Goal: Transaction & Acquisition: Purchase product/service

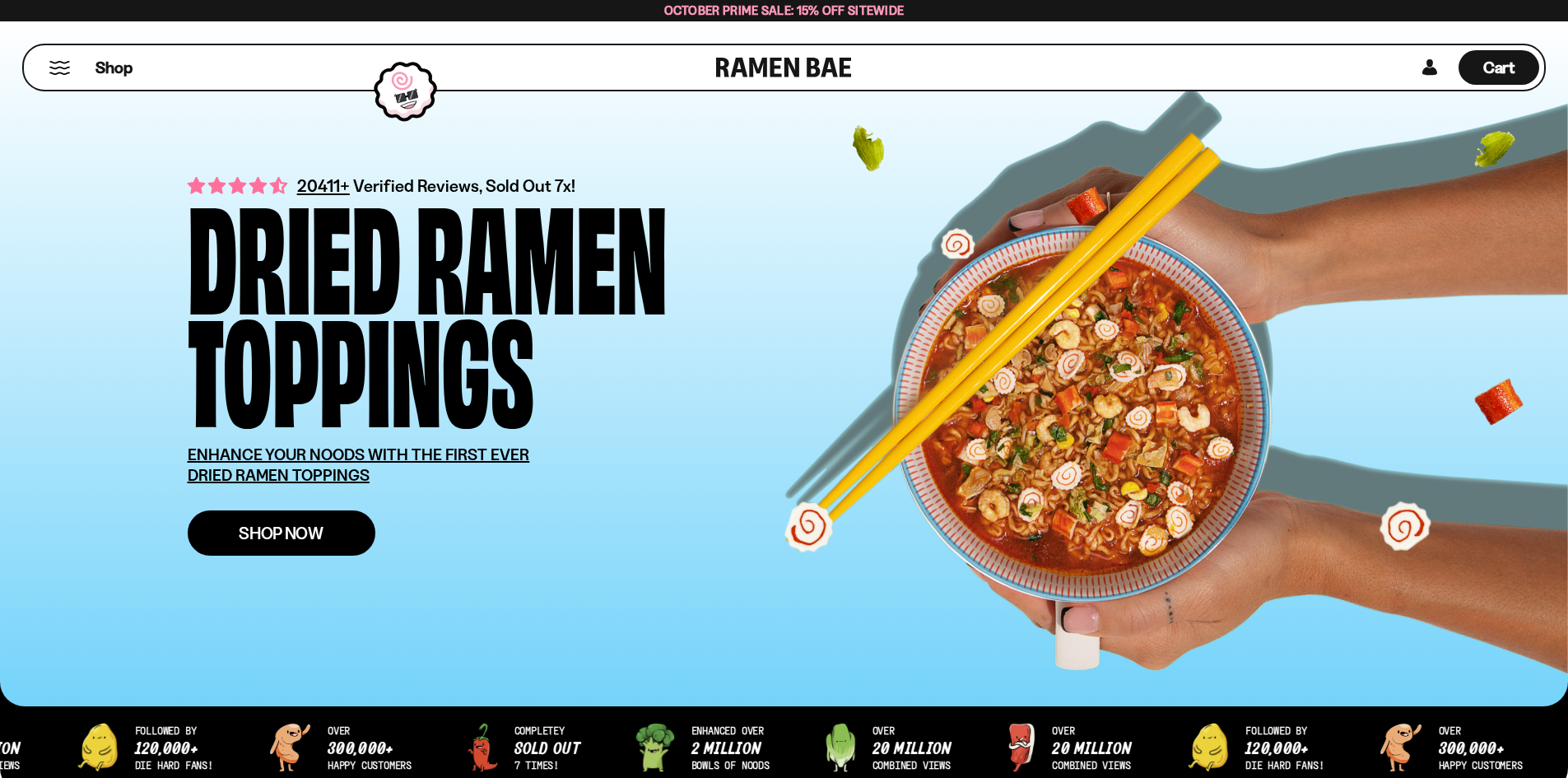
click at [257, 526] on span "Shop Now" at bounding box center [281, 532] width 85 height 17
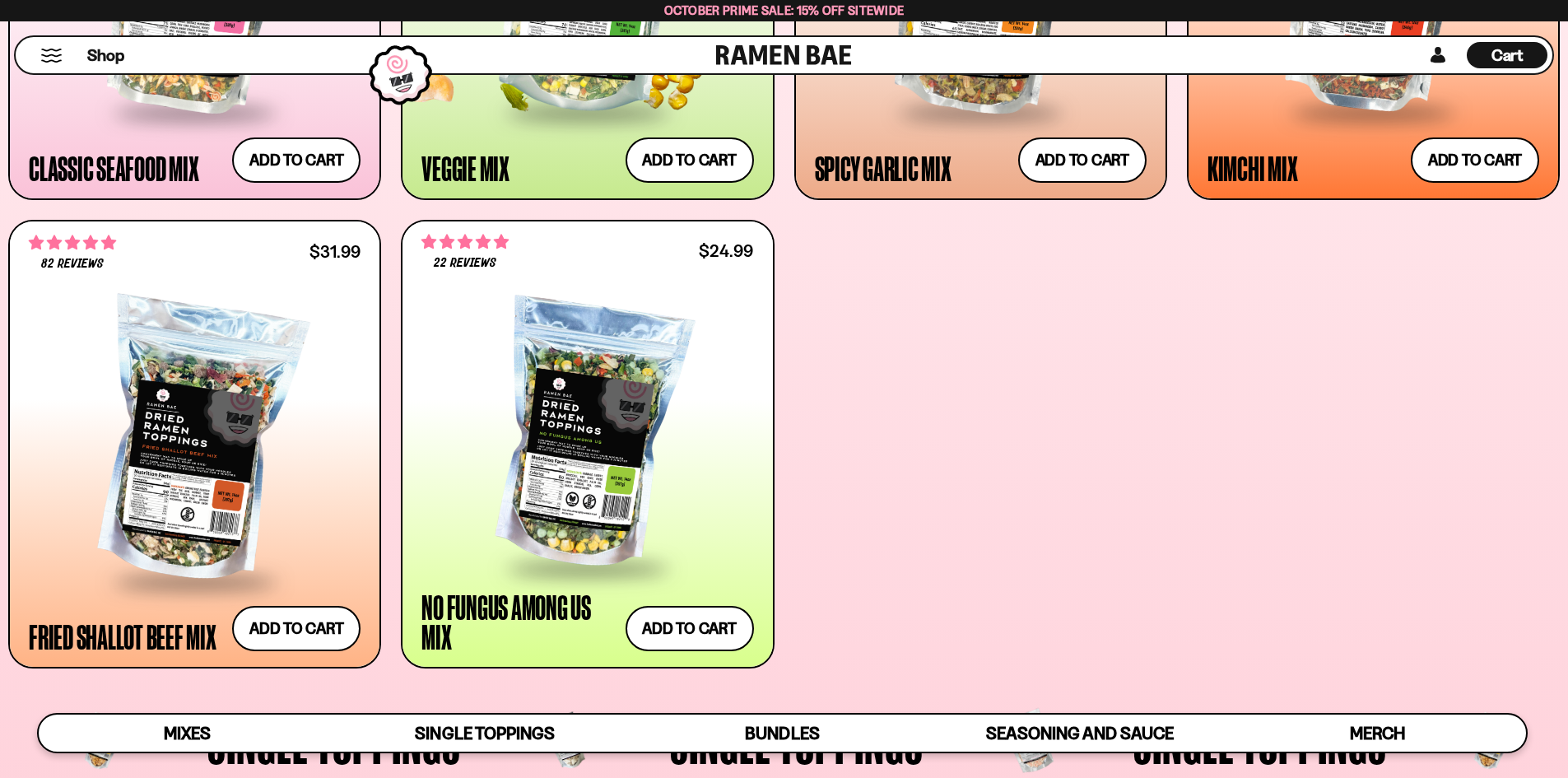
scroll to position [1070, 0]
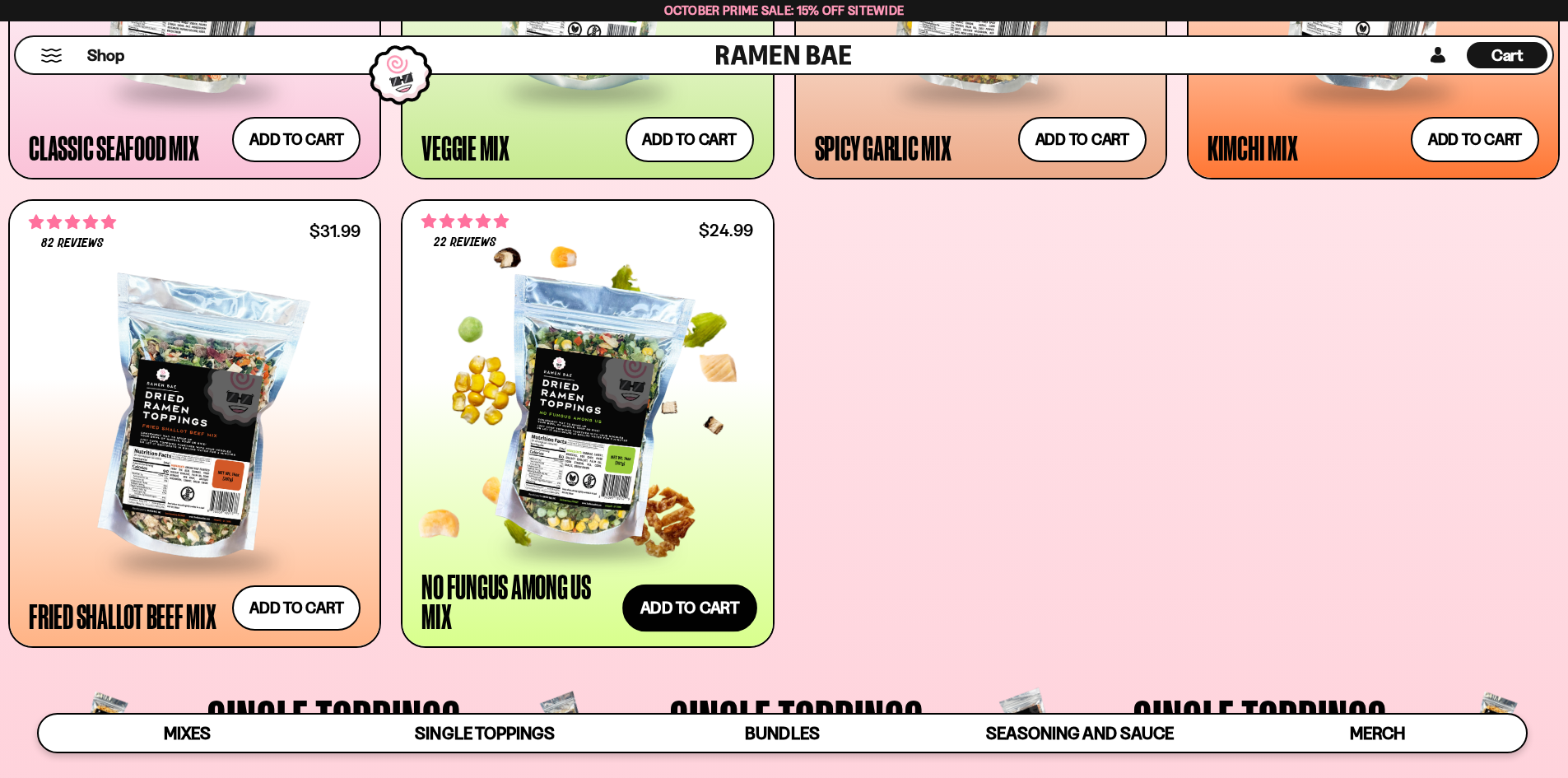
click at [674, 598] on button "Add to cart Add ― Regular price $24.99 Regular price Sale price $24.99 Unit pri…" at bounding box center [689, 608] width 135 height 48
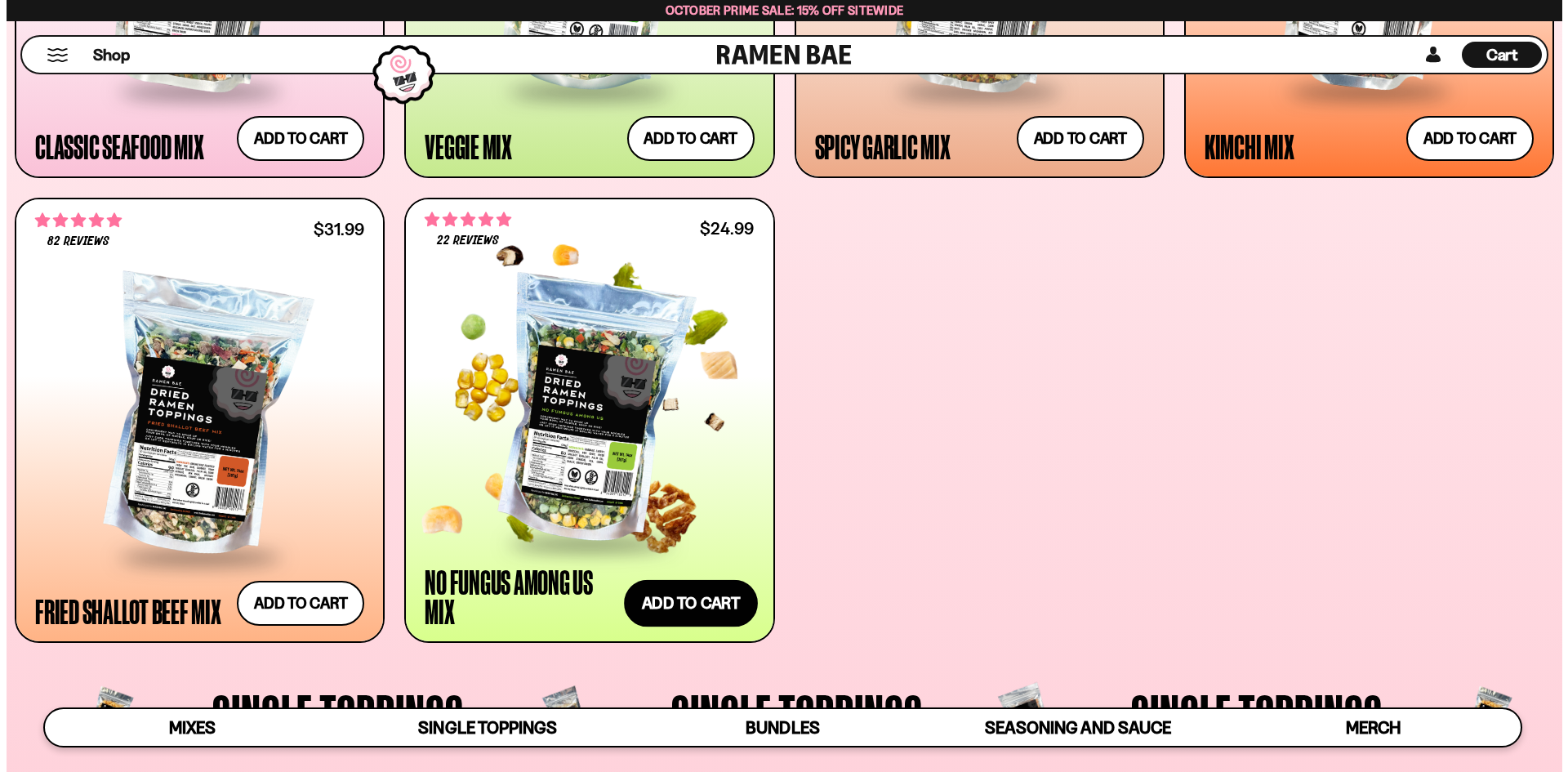
scroll to position [1064, 0]
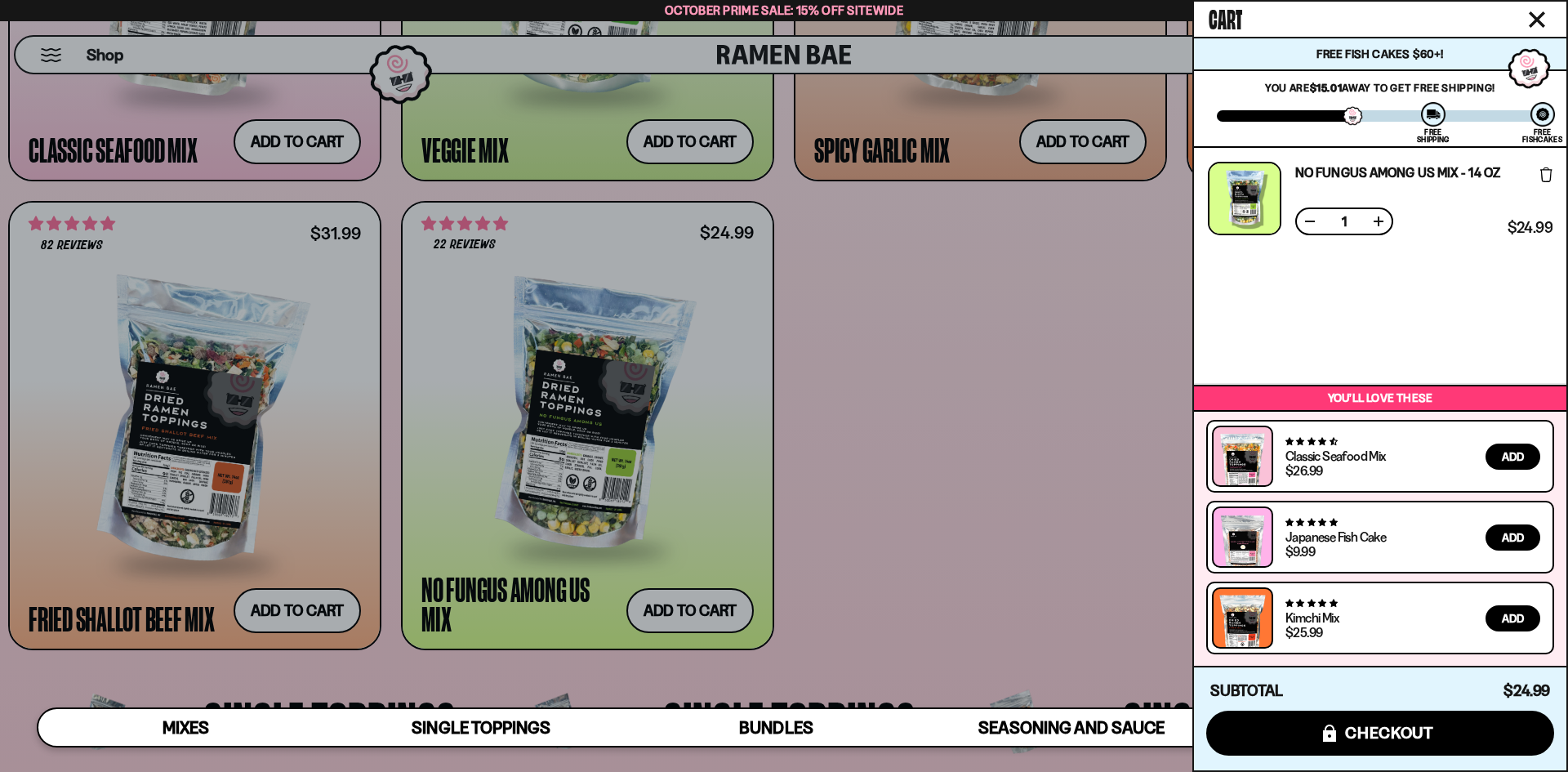
click at [1538, 10] on button "Close cart" at bounding box center [1536, 19] width 25 height 25
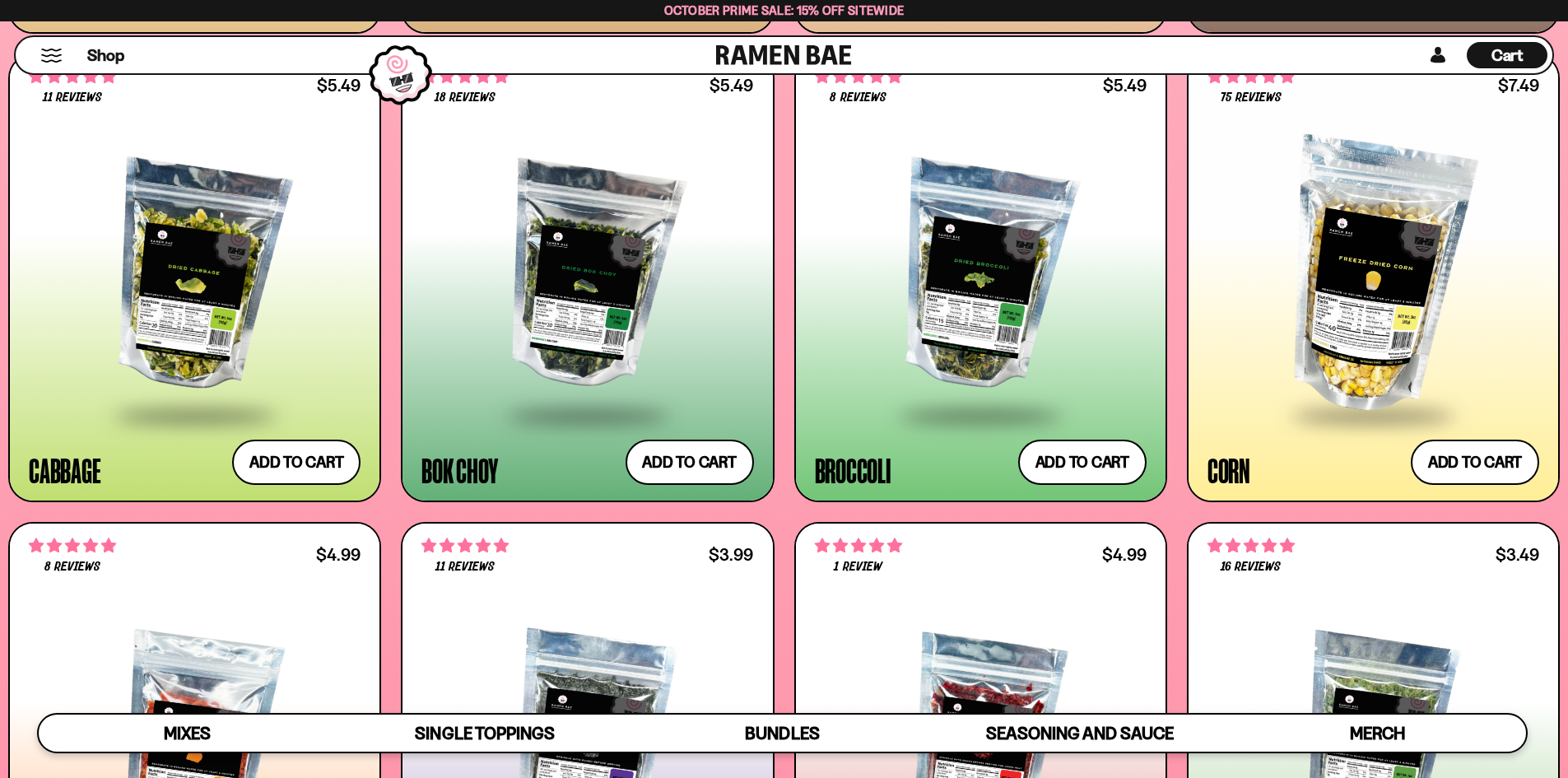
scroll to position [3209, 0]
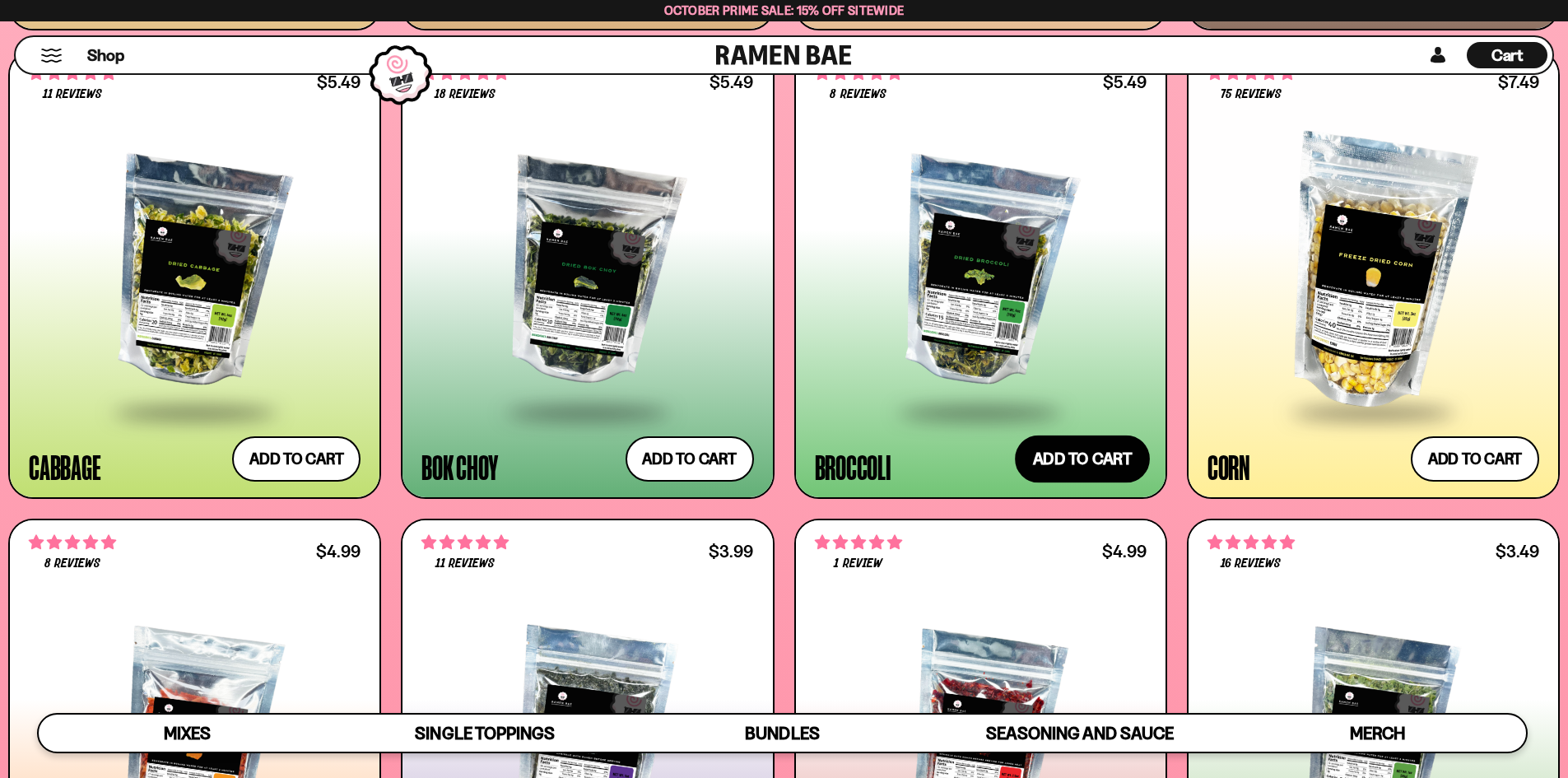
click at [1091, 456] on button "Add to cart Add ― Regular price $5.49 Regular price Sale price $5.49 Unit price…" at bounding box center [1082, 460] width 135 height 48
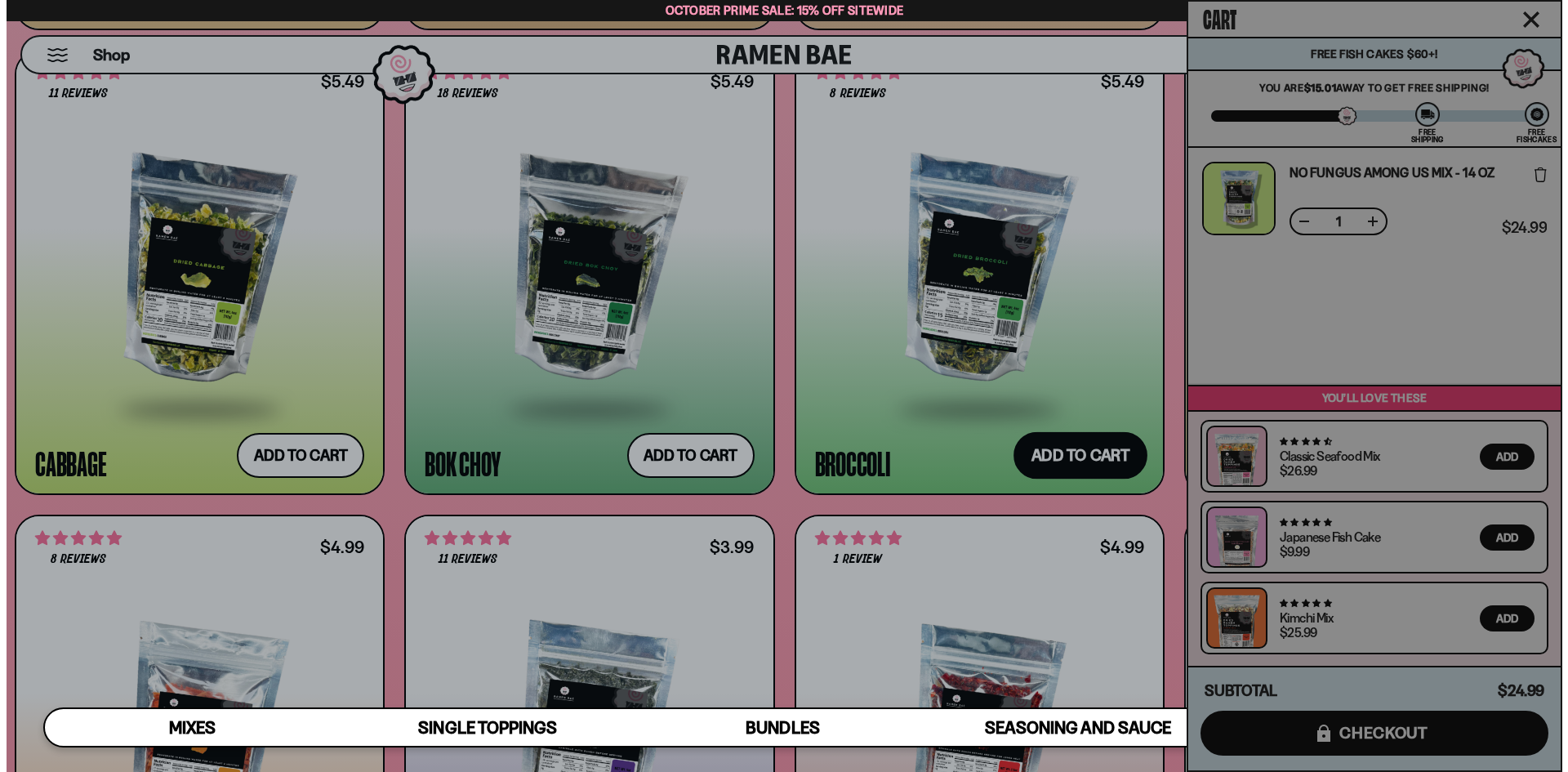
scroll to position [3202, 0]
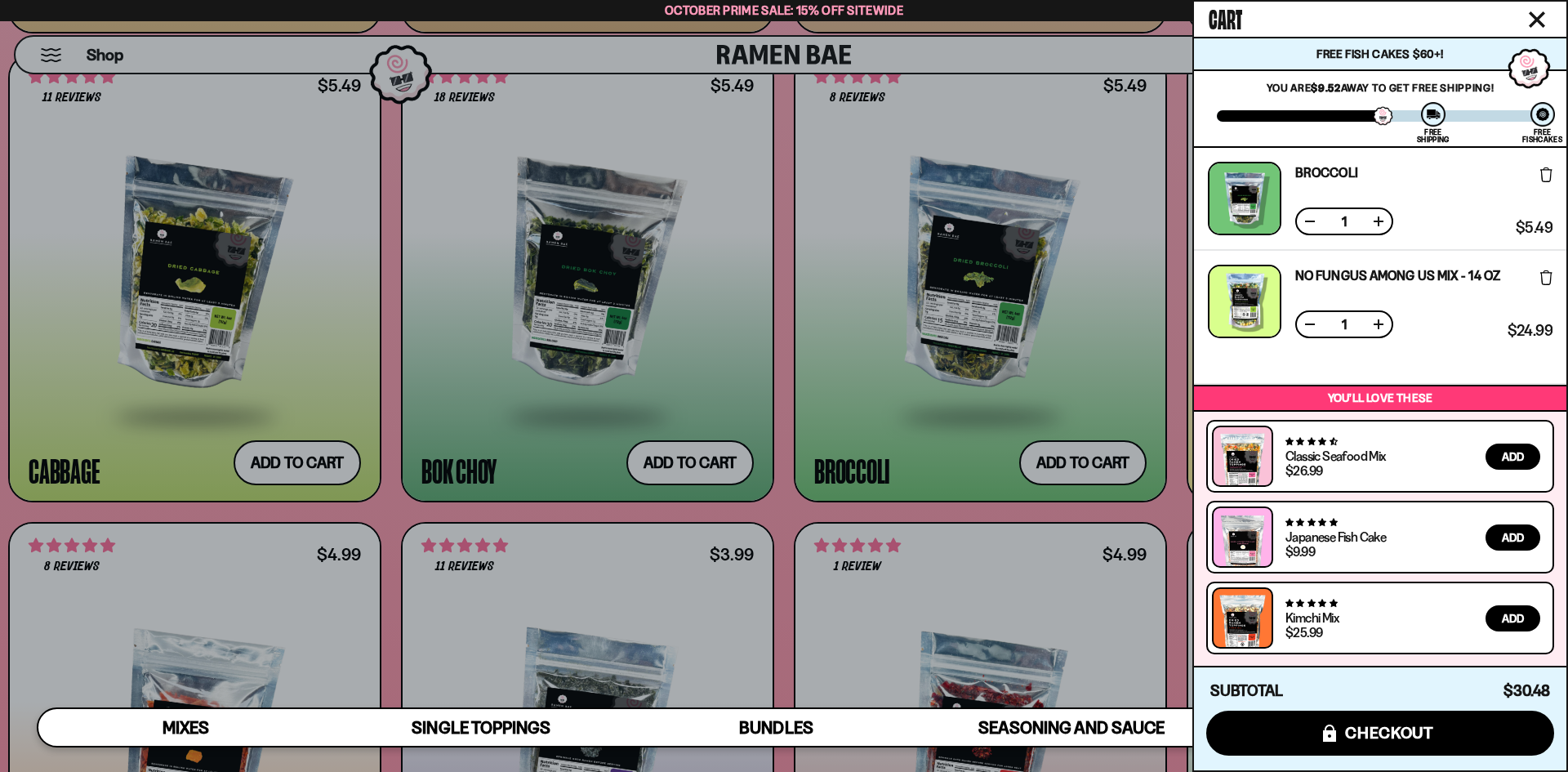
click at [1533, 17] on icon "Close cart" at bounding box center [1536, 19] width 15 height 15
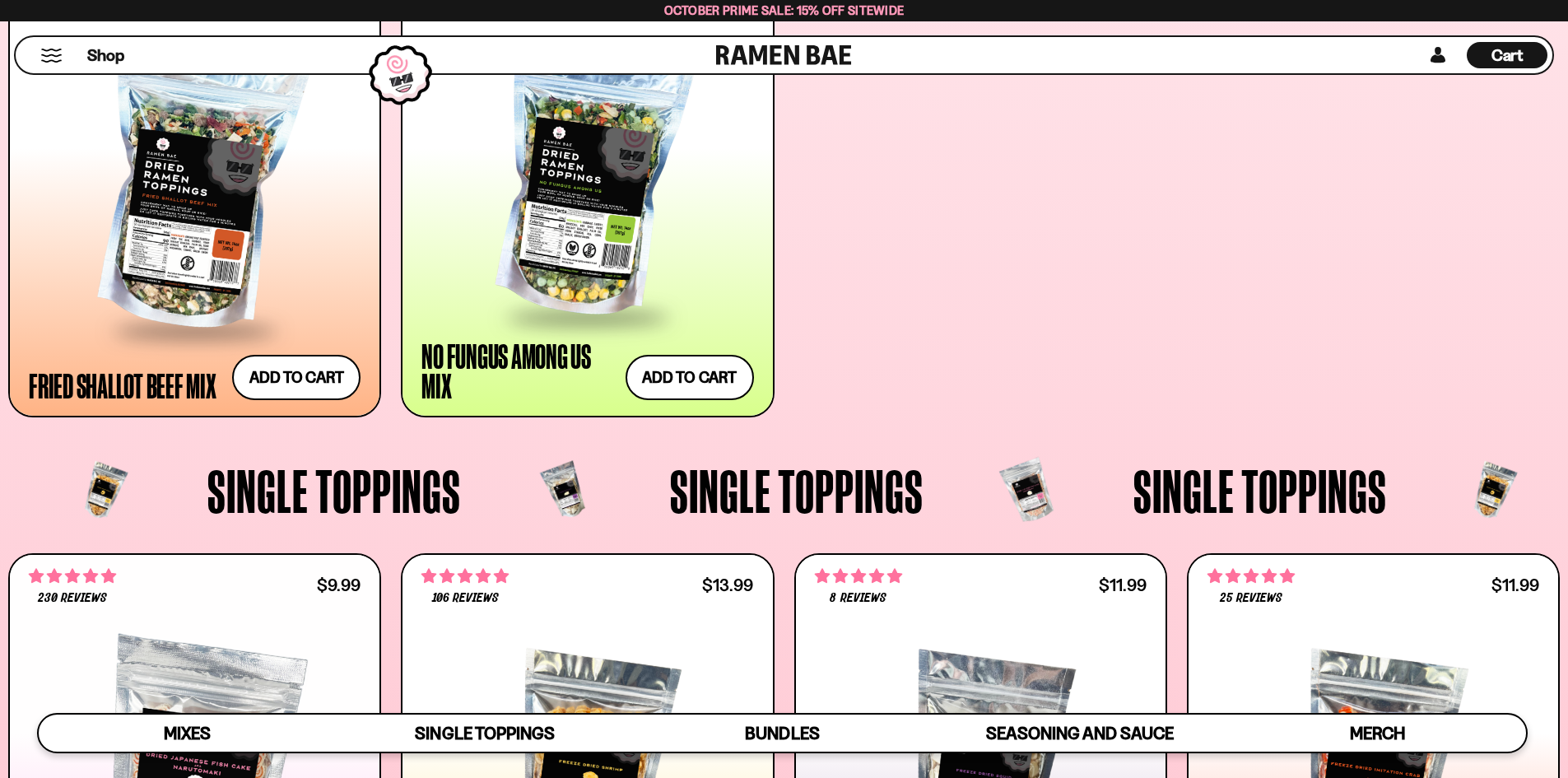
scroll to position [1152, 0]
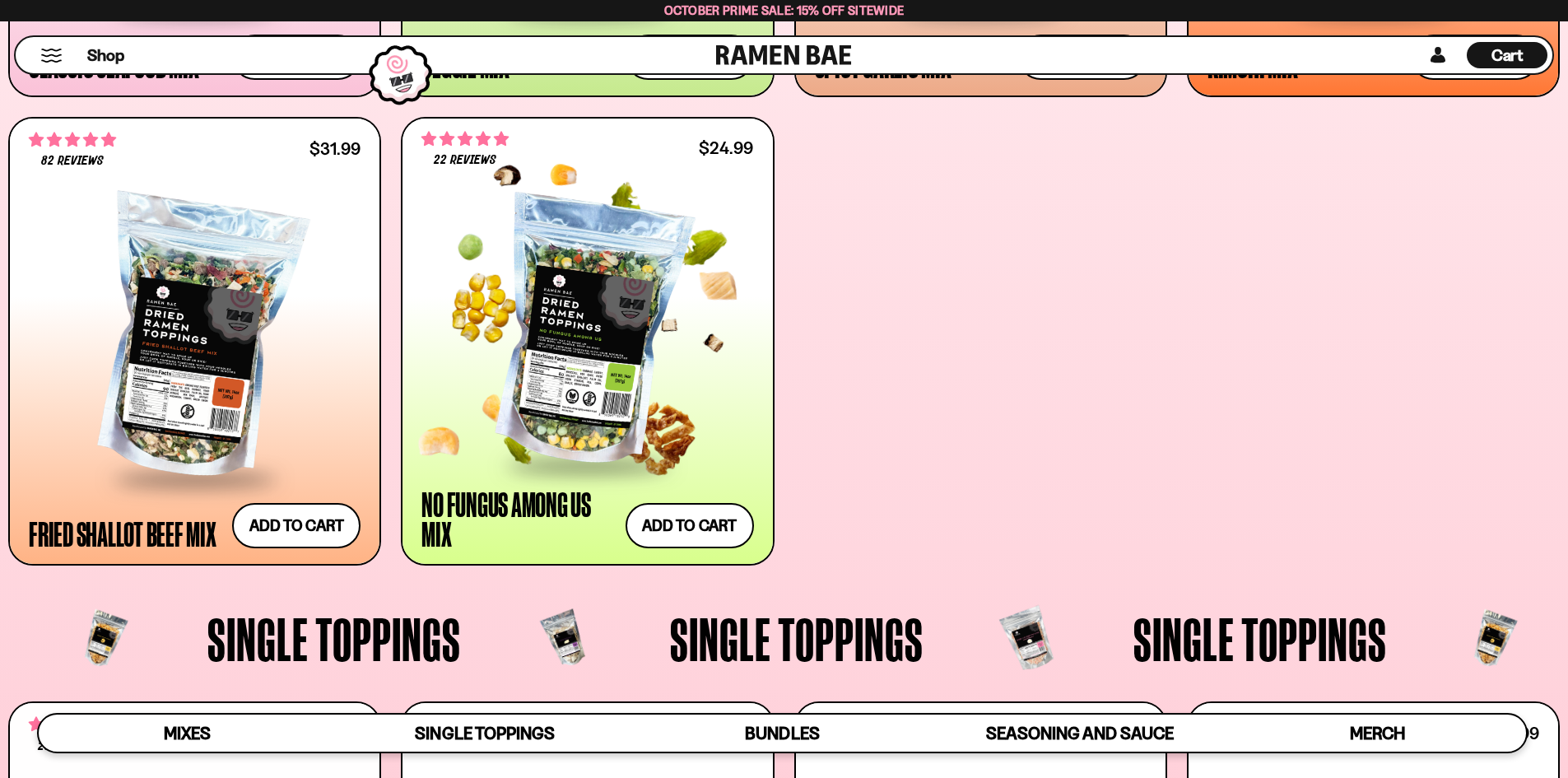
click at [588, 359] on div at bounding box center [586, 331] width 331 height 263
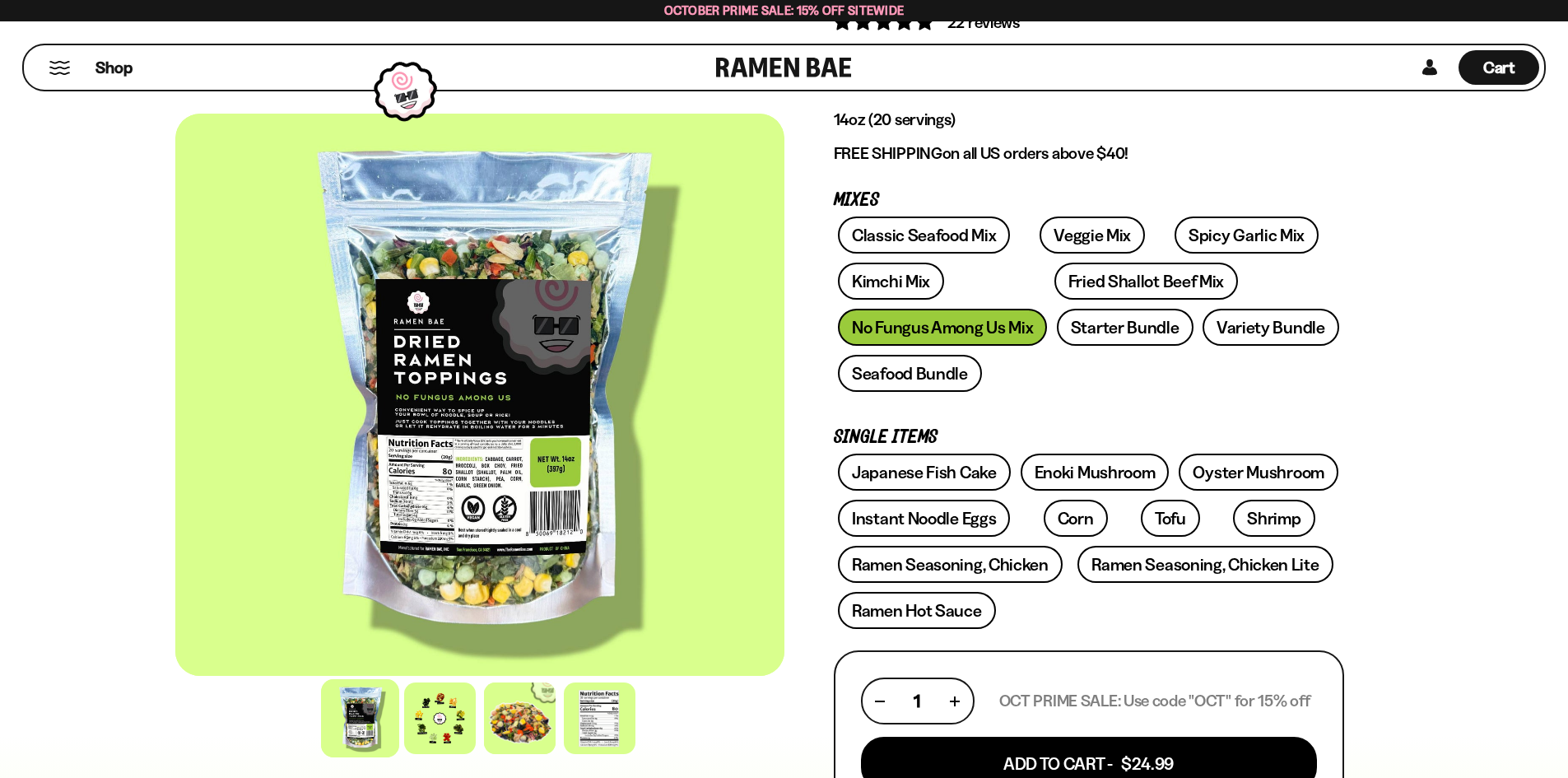
scroll to position [164, 0]
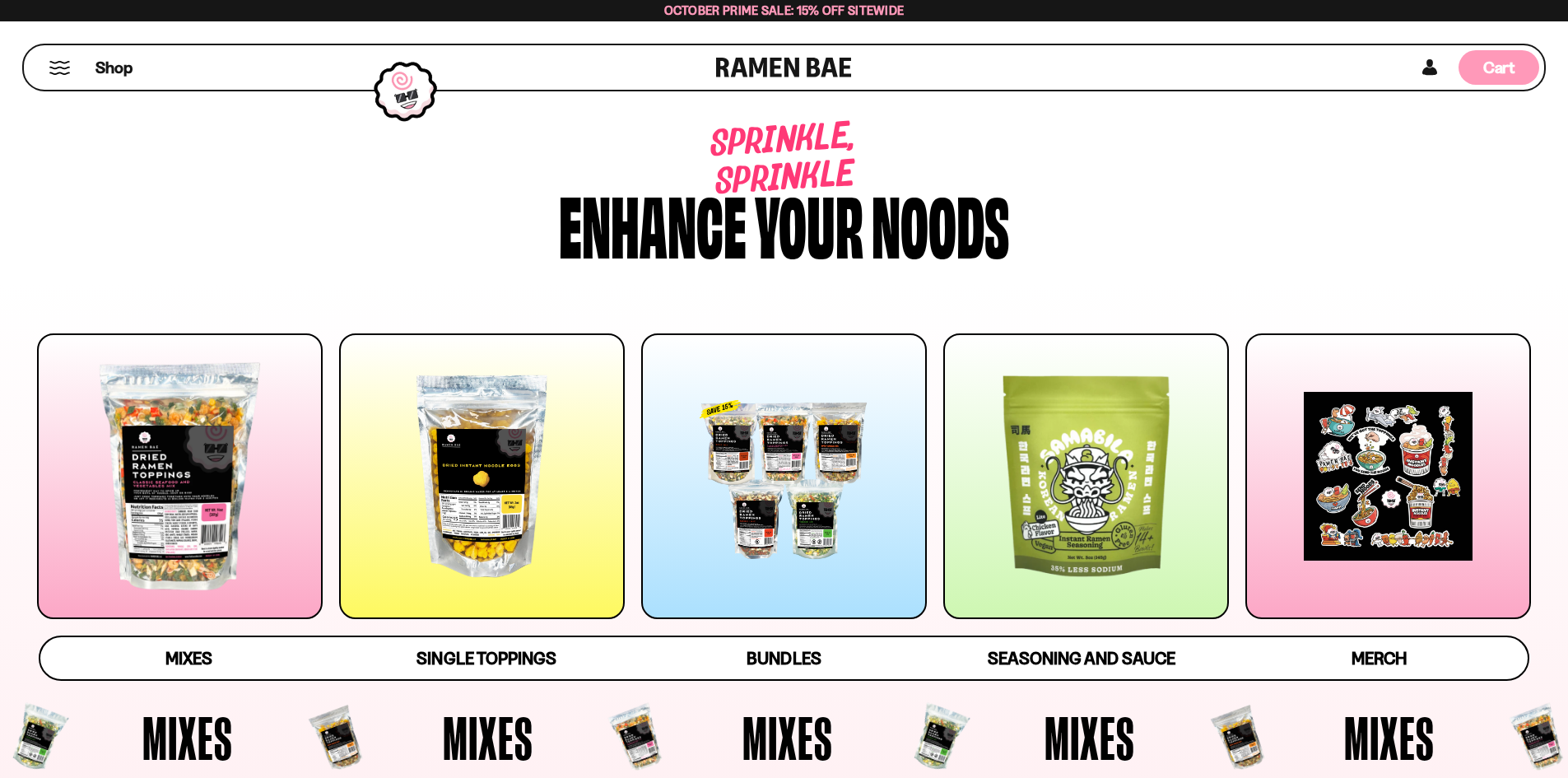
click at [1500, 60] on span "Cart" at bounding box center [1498, 68] width 32 height 20
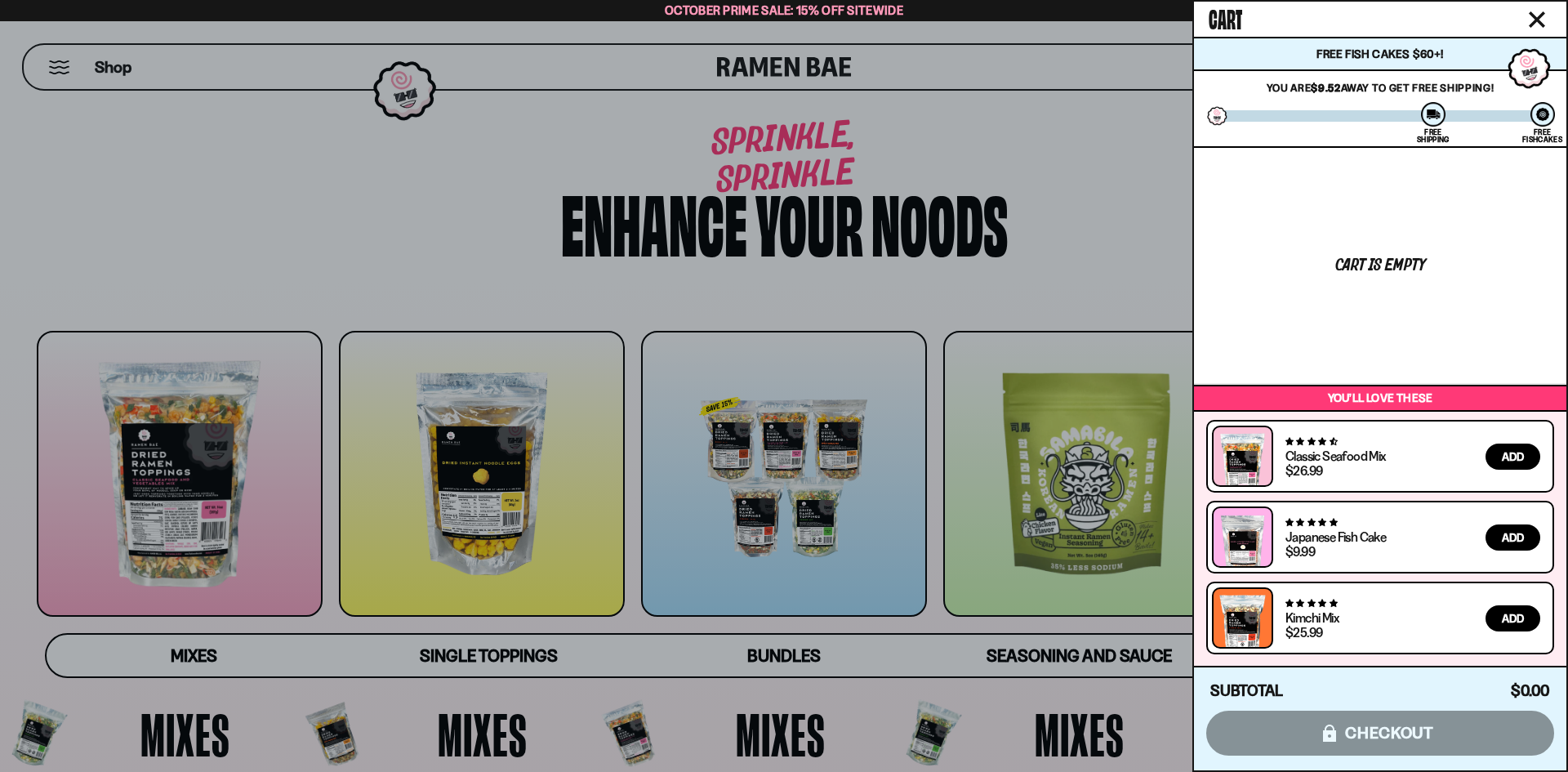
click at [1538, 16] on icon "Close cart" at bounding box center [1536, 20] width 17 height 17
